Goal: Navigation & Orientation: Locate item on page

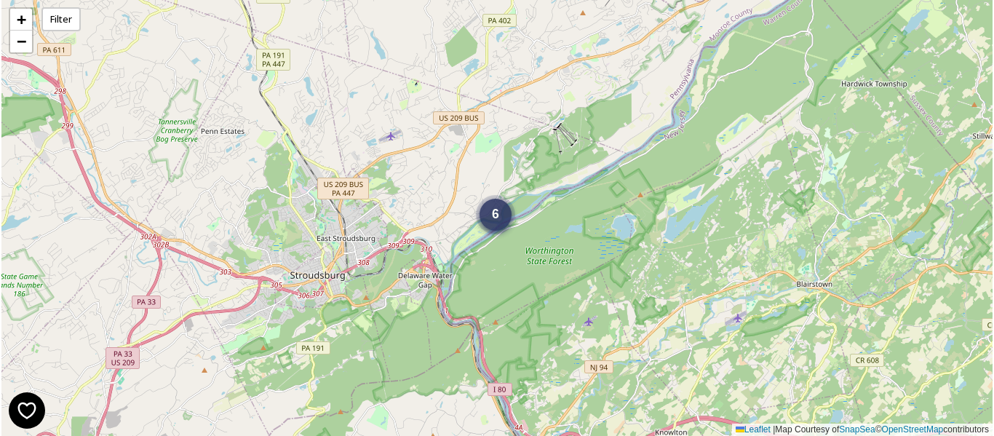
click at [490, 217] on div "6" at bounding box center [495, 215] width 32 height 32
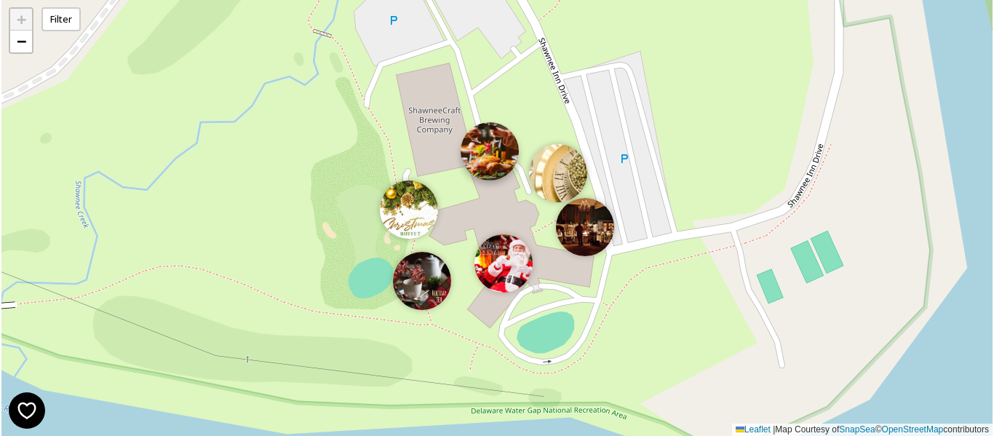
click at [502, 149] on img at bounding box center [489, 151] width 58 height 58
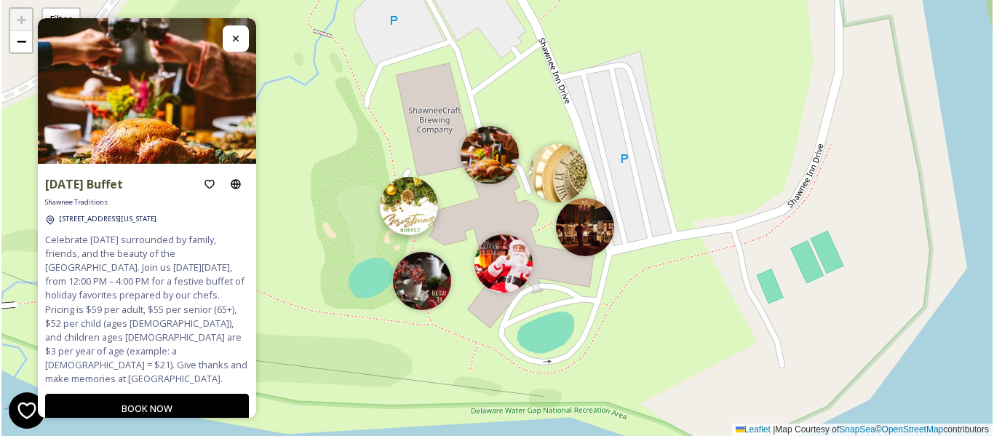
click at [409, 204] on img at bounding box center [409, 206] width 58 height 58
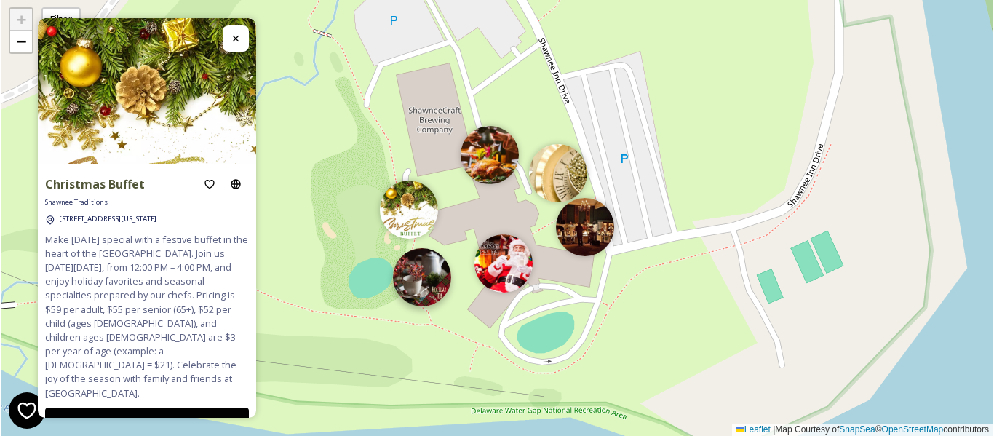
click at [407, 299] on img at bounding box center [422, 277] width 58 height 58
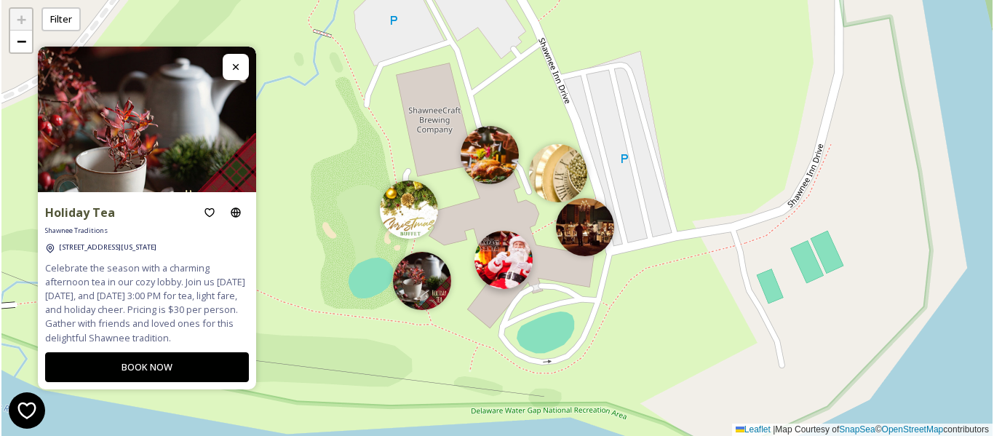
click at [500, 268] on img at bounding box center [503, 260] width 58 height 58
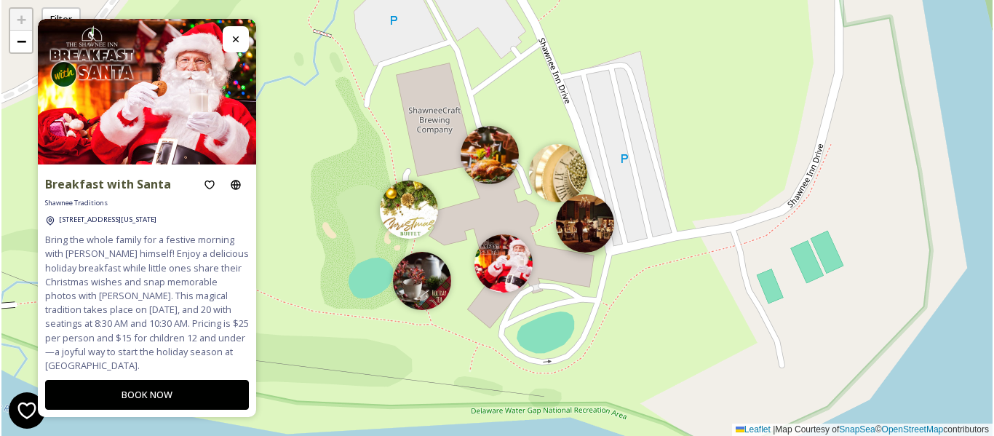
click at [595, 224] on img at bounding box center [585, 223] width 58 height 58
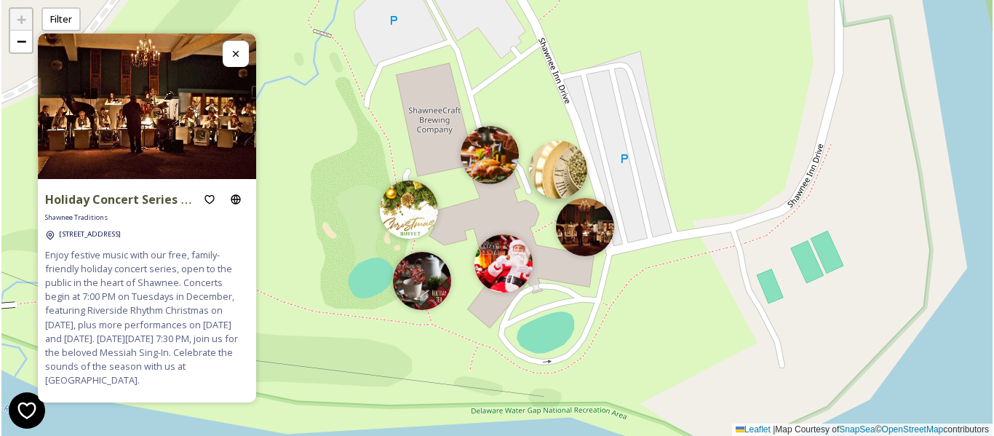
click at [564, 183] on img at bounding box center [558, 169] width 58 height 58
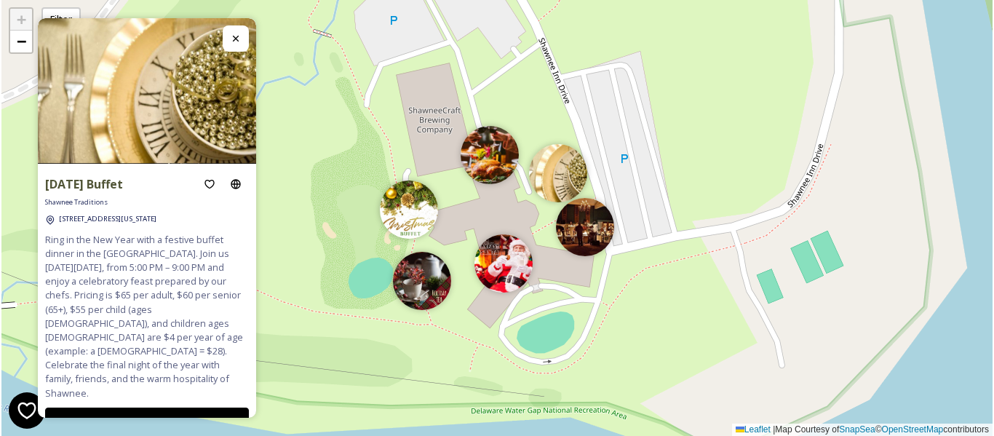
click at [564, 183] on img at bounding box center [558, 173] width 58 height 58
click at [583, 225] on img at bounding box center [585, 223] width 58 height 58
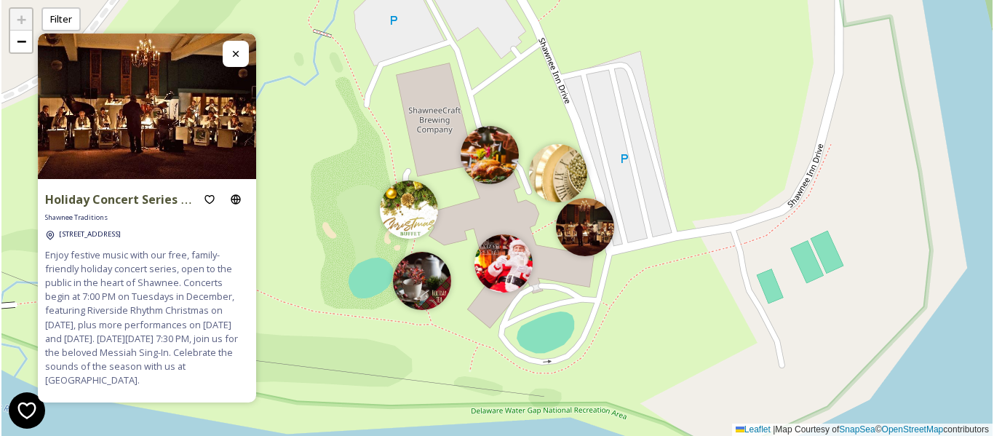
click at [516, 290] on div "+ − Leaflet | Map Courtesy of SnapSea © OpenStreetMap contributors" at bounding box center [496, 218] width 991 height 436
click at [507, 276] on img at bounding box center [503, 260] width 58 height 58
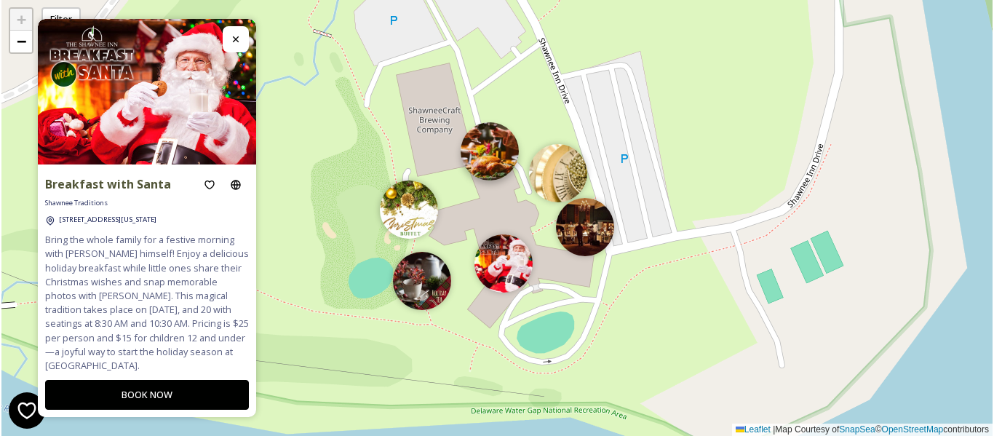
click at [484, 156] on img at bounding box center [489, 151] width 58 height 58
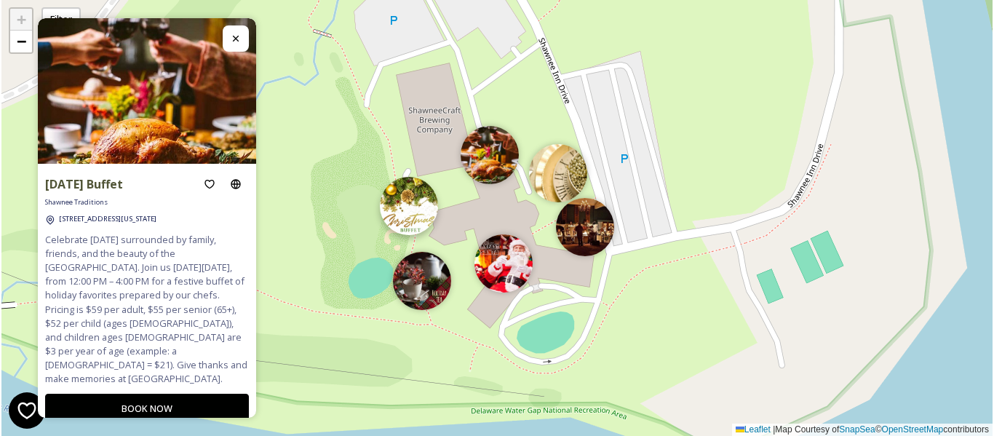
click at [402, 192] on img at bounding box center [409, 206] width 58 height 58
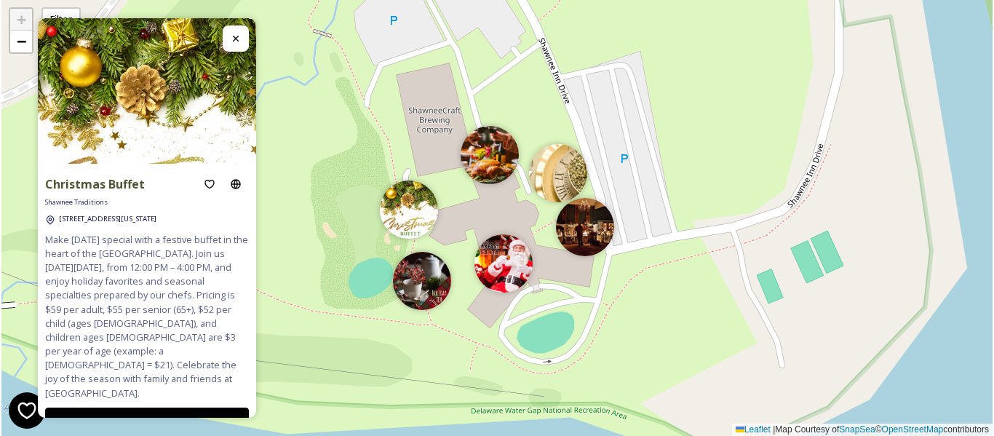
click at [468, 333] on div "+ − Leaflet | Map Courtesy of SnapSea © OpenStreetMap contributors" at bounding box center [496, 218] width 991 height 436
